Goal: Complete application form

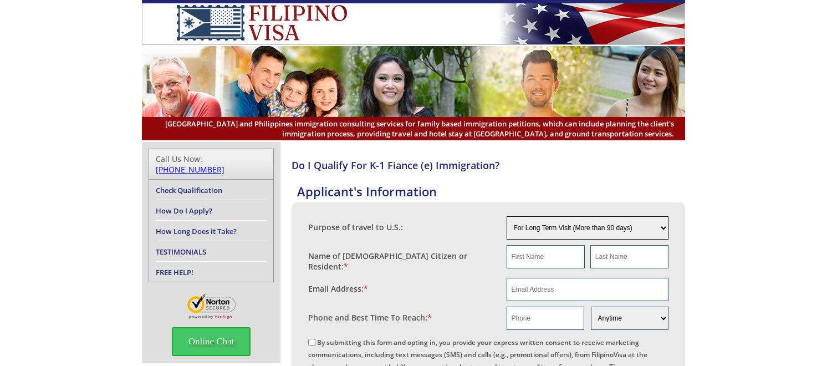
select select "3"
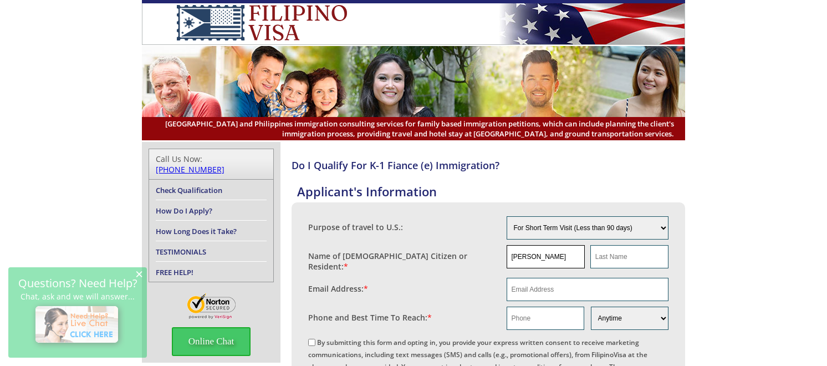
type input "Norman"
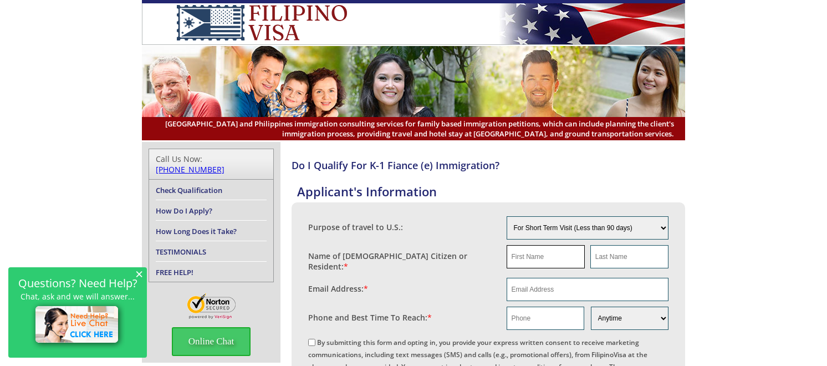
type input "AAA Butler Norman"
type input "Butler"
type input "3214323149"
type input "norman"
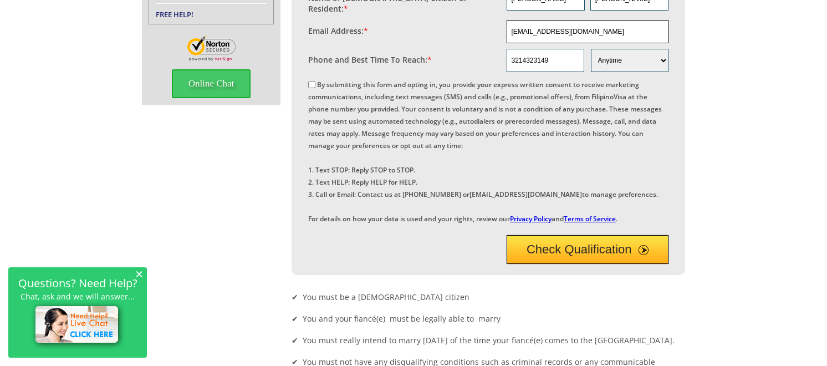
scroll to position [258, 0]
type input "nbb1949@hotmail.com"
click at [574, 263] on button "Check Qualification" at bounding box center [588, 248] width 162 height 29
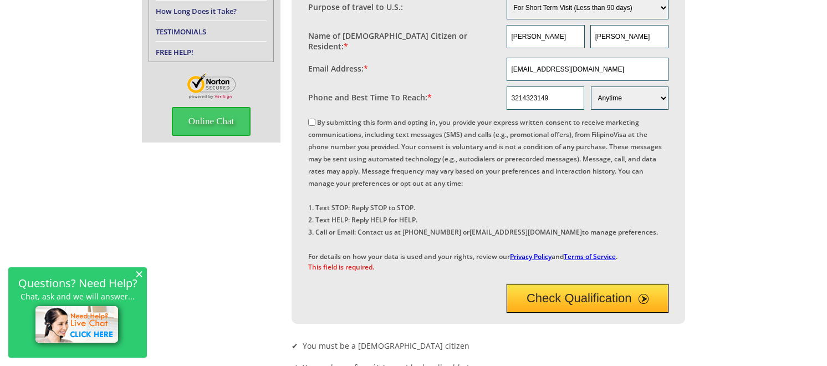
scroll to position [222, 0]
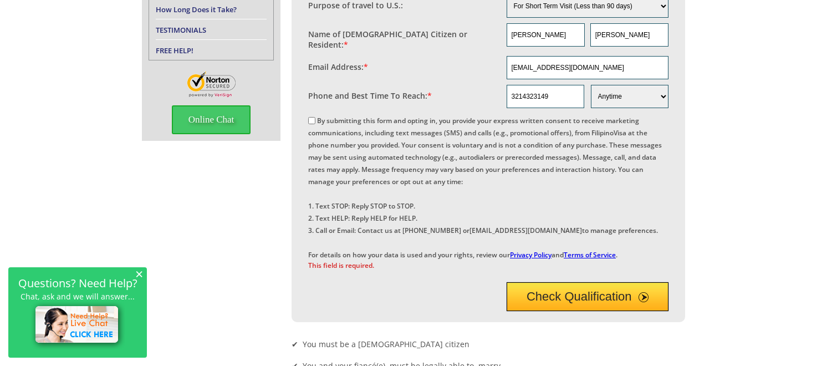
click at [535, 253] on link "Privacy Policy" at bounding box center [531, 254] width 42 height 9
click at [550, 311] on button "Check Qualification" at bounding box center [588, 296] width 162 height 29
click at [584, 252] on link "Terms of Service" at bounding box center [590, 254] width 52 height 9
click at [548, 311] on button "Check Qualification" at bounding box center [588, 296] width 162 height 29
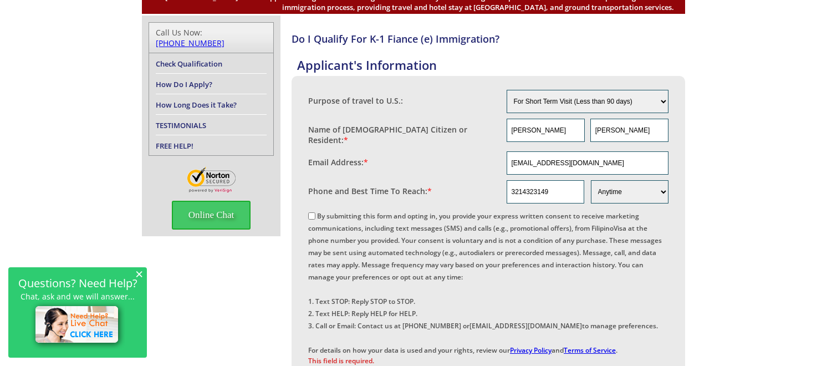
scroll to position [126, 0]
click at [314, 213] on input "By submitting this form and opting in, you provide your express written consent…" at bounding box center [311, 215] width 7 height 7
checkbox input "true"
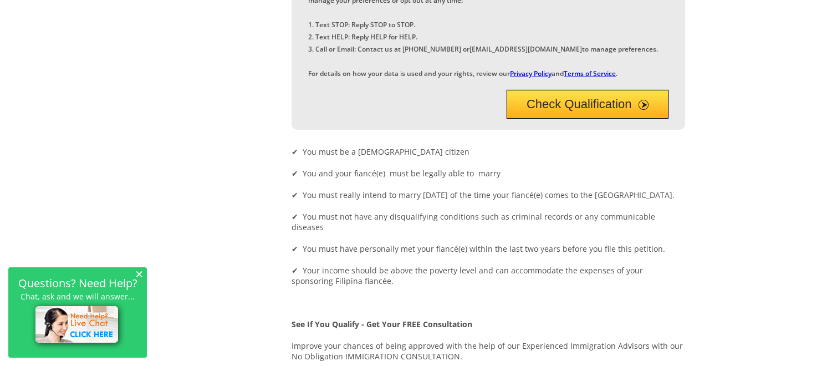
scroll to position [423, 0]
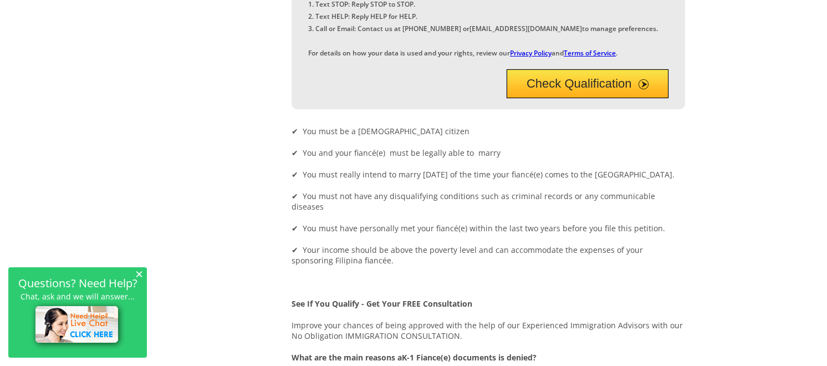
click at [562, 98] on button "Check Qualification" at bounding box center [588, 83] width 162 height 29
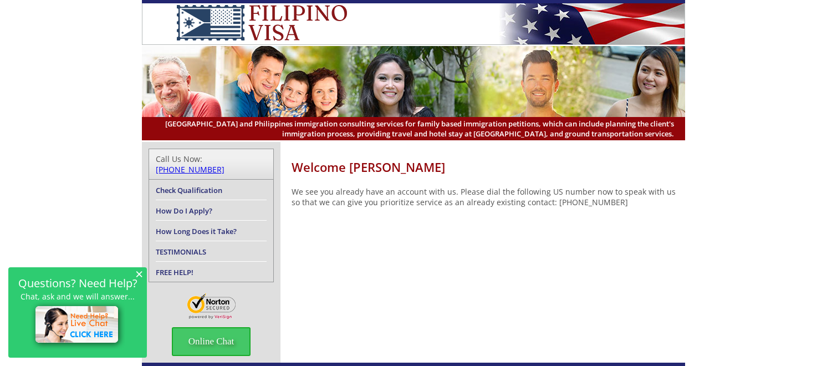
click at [199, 206] on link "How Do I Apply?" at bounding box center [184, 211] width 57 height 10
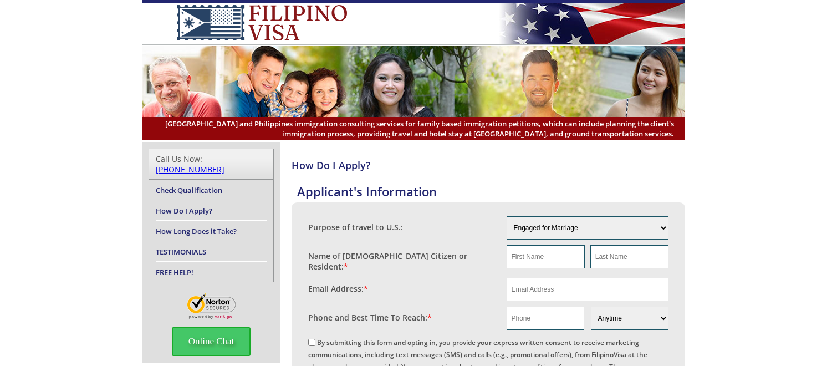
click at [183, 247] on link "TESTIMONIALS" at bounding box center [181, 252] width 50 height 10
